Goal: Information Seeking & Learning: Compare options

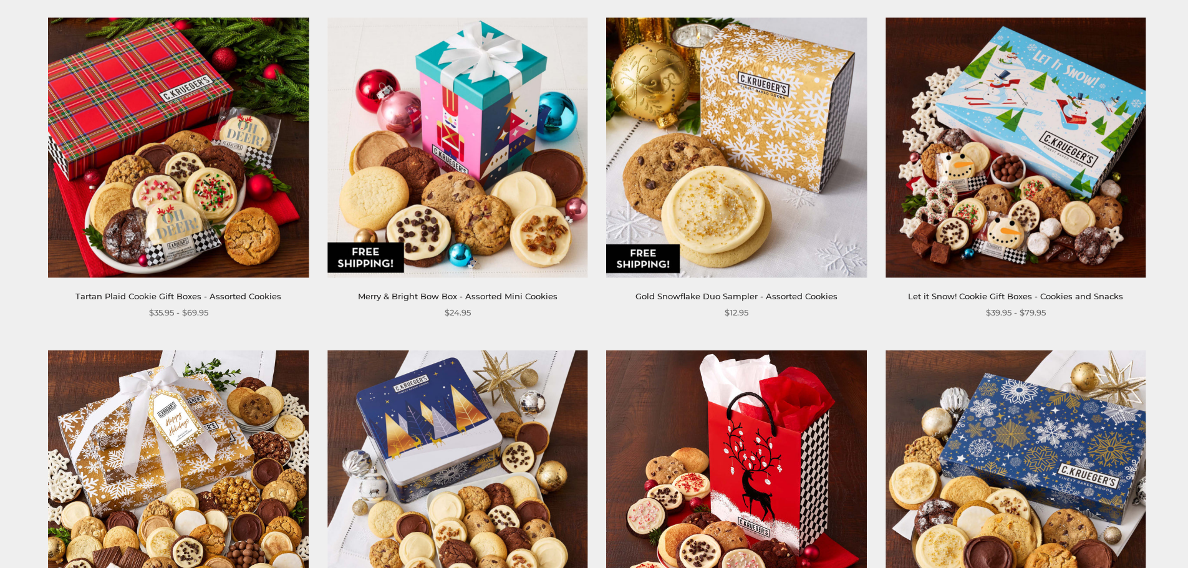
scroll to position [949, 0]
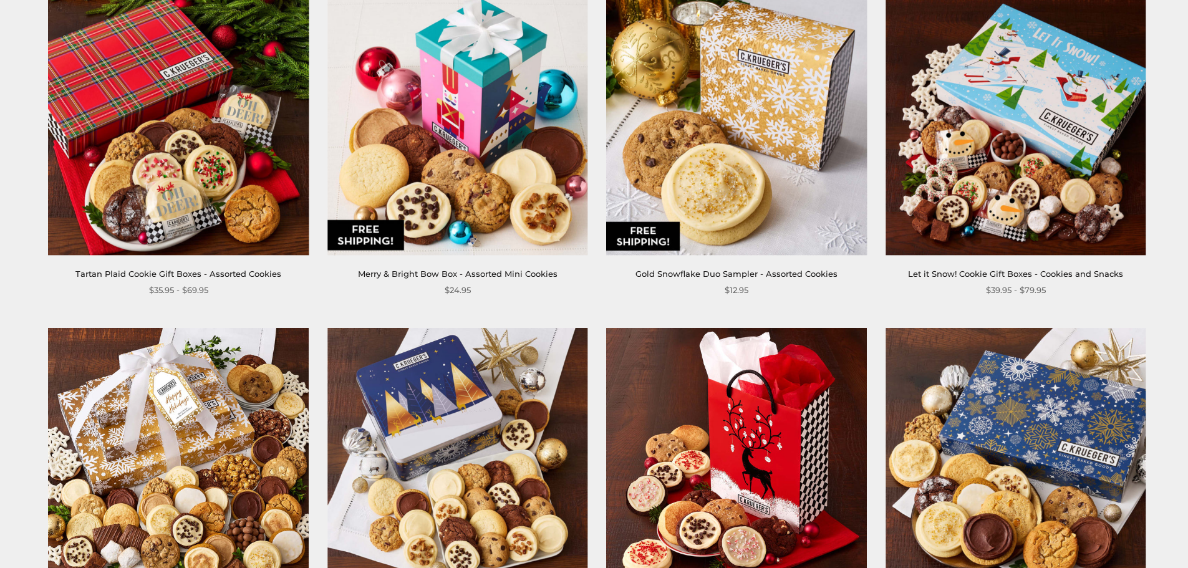
click at [663, 244] on img at bounding box center [737, 125] width 260 height 260
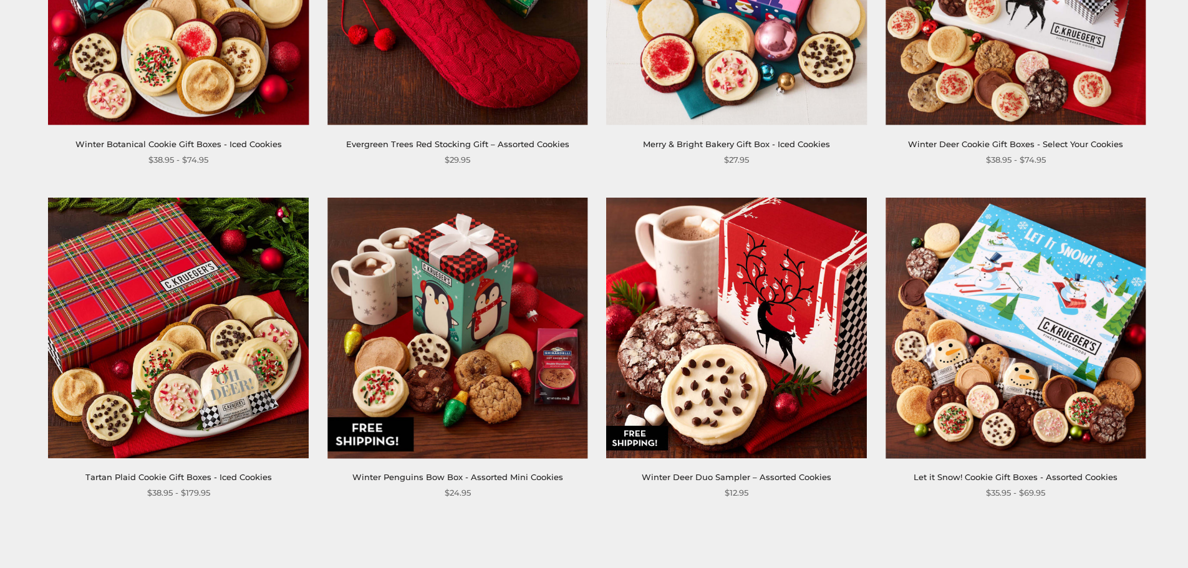
scroll to position [1760, 0]
click at [474, 312] on img at bounding box center [457, 327] width 260 height 260
